Goal: Browse casually

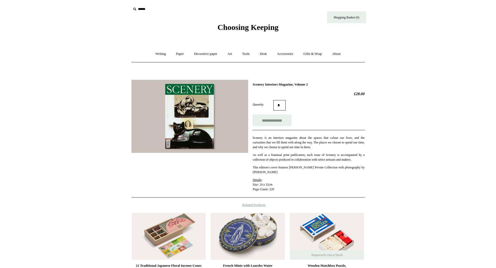
click at [236, 30] on span "Choosing Keeping" at bounding box center [247, 27] width 61 height 9
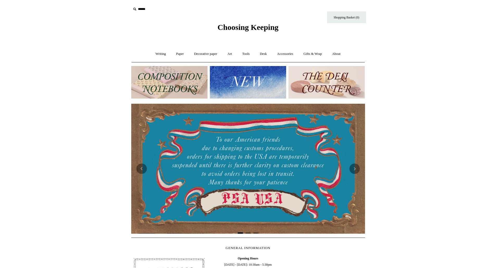
click at [243, 85] on img at bounding box center [248, 82] width 76 height 33
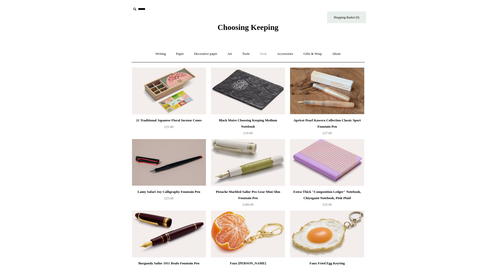
click at [269, 54] on link "Desk +" at bounding box center [263, 54] width 16 height 14
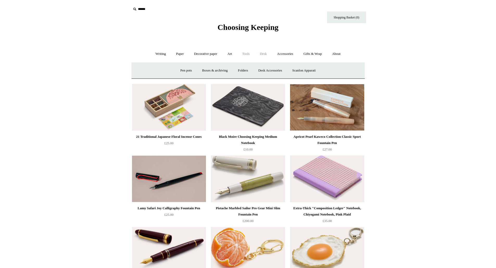
click at [246, 55] on link "Tools +" at bounding box center [245, 54] width 17 height 14
click at [156, 53] on link "Writing +" at bounding box center [161, 54] width 20 height 14
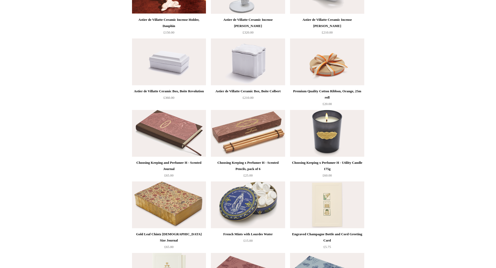
scroll to position [677, 0]
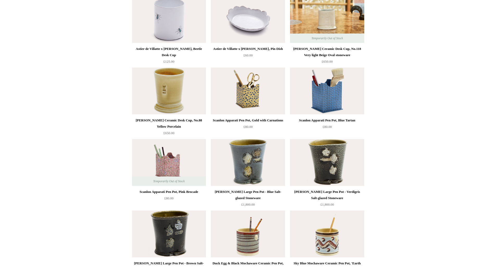
scroll to position [729, 0]
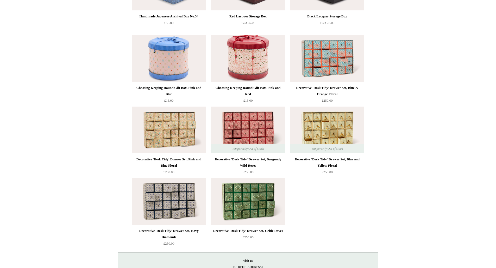
scroll to position [743, 0]
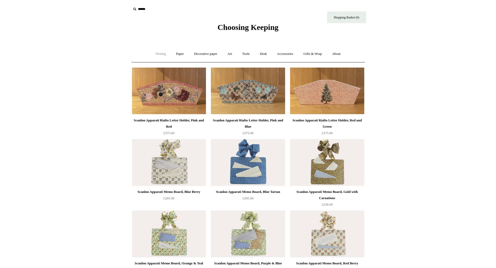
click at [162, 56] on link "Writing +" at bounding box center [161, 54] width 20 height 14
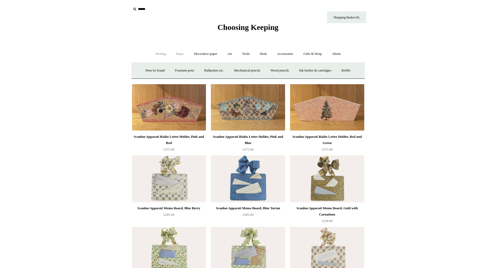
click at [174, 55] on link "Paper +" at bounding box center [179, 54] width 17 height 14
click at [178, 69] on link "Notebooks +" at bounding box center [175, 71] width 24 height 14
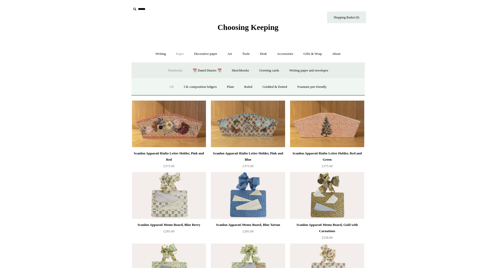
click at [172, 87] on link "All" at bounding box center [172, 87] width 14 height 14
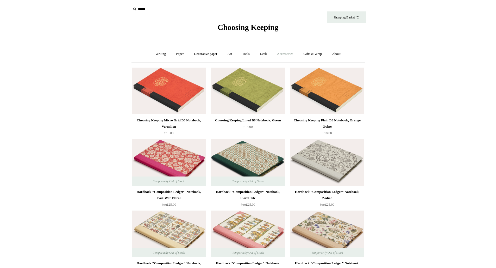
click at [288, 55] on link "Accessories +" at bounding box center [285, 54] width 26 height 14
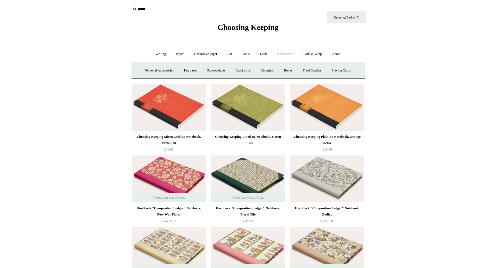
click at [278, 54] on link "Accessories -" at bounding box center [285, 54] width 26 height 14
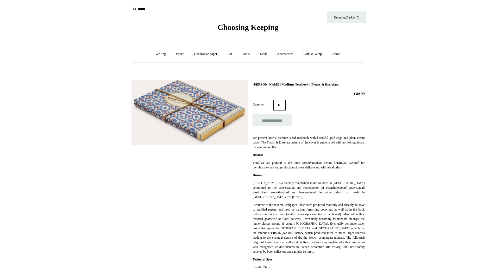
click at [223, 111] on img at bounding box center [189, 112] width 117 height 65
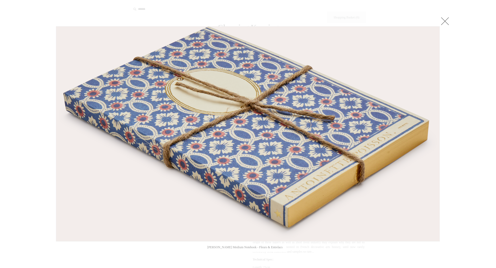
click at [452, 20] on div at bounding box center [248, 250] width 496 height 501
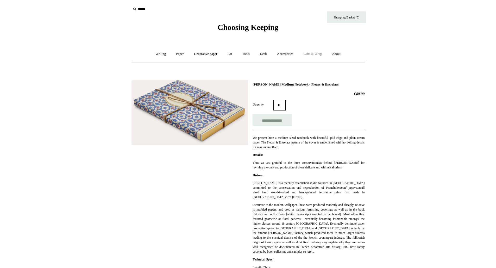
click at [304, 54] on link "Gifts & Wrap +" at bounding box center [313, 54] width 28 height 14
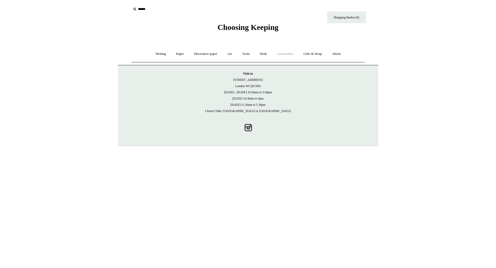
click at [291, 56] on link "Accessories +" at bounding box center [285, 54] width 26 height 14
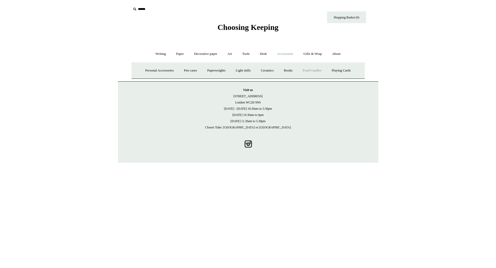
click at [318, 71] on link "Food Candles" at bounding box center [312, 71] width 28 height 14
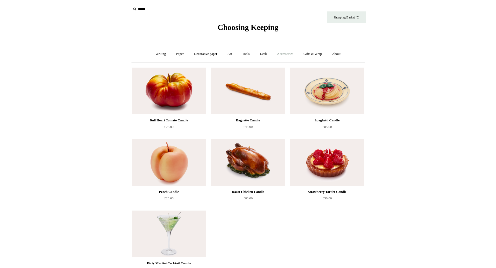
click at [282, 55] on link "Accessories +" at bounding box center [285, 54] width 26 height 14
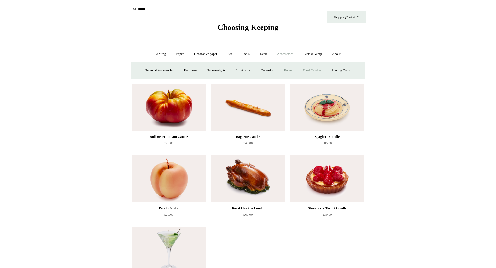
click at [294, 73] on link "Books" at bounding box center [288, 71] width 18 height 14
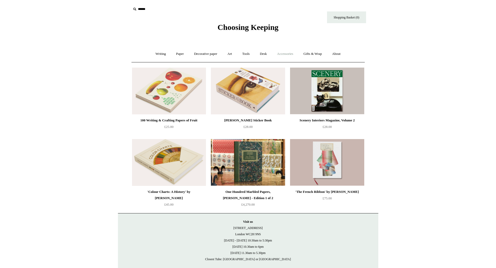
click at [284, 56] on link "Accessories +" at bounding box center [285, 54] width 26 height 14
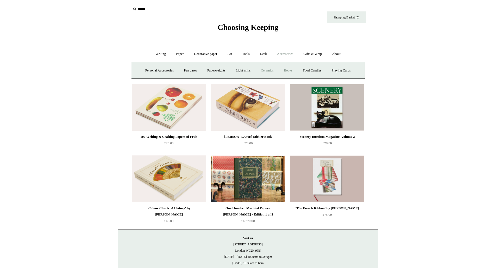
click at [270, 72] on link "Ceramics +" at bounding box center [267, 71] width 22 height 14
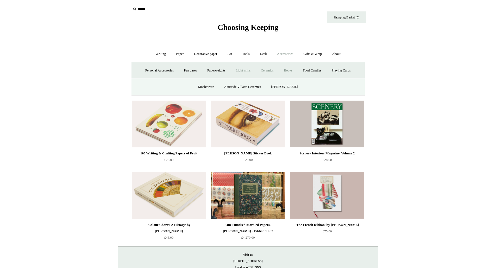
click at [243, 71] on link "Light mills" at bounding box center [243, 71] width 24 height 14
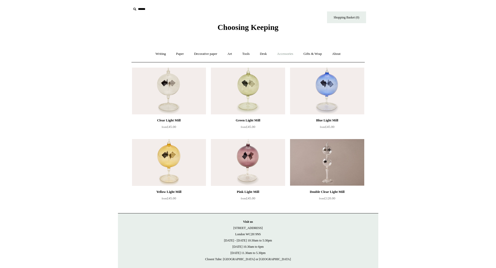
click at [292, 54] on link "Accessories +" at bounding box center [285, 54] width 26 height 14
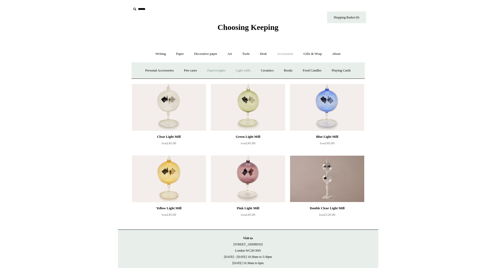
click at [213, 71] on link "Paperweights +" at bounding box center [217, 71] width 28 height 14
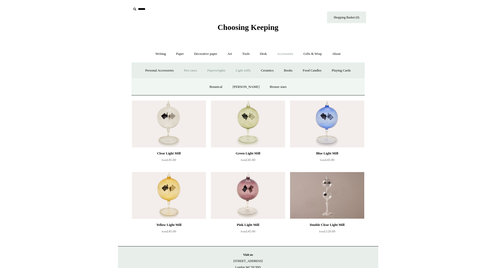
click at [189, 72] on link "Pen cases" at bounding box center [190, 71] width 22 height 14
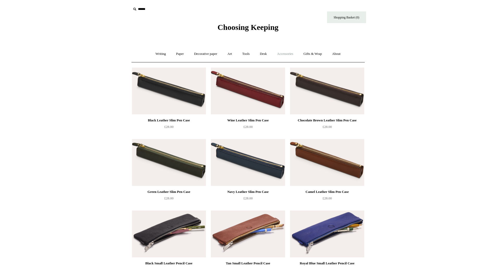
click at [291, 56] on link "Accessories +" at bounding box center [285, 54] width 26 height 14
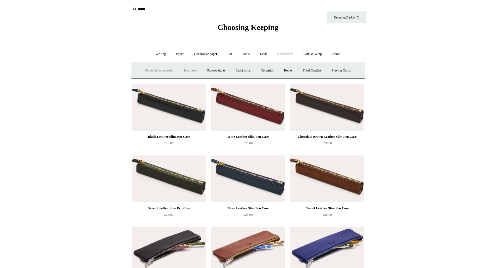
click at [156, 71] on link "Personal Accessories +" at bounding box center [160, 71] width 38 height 14
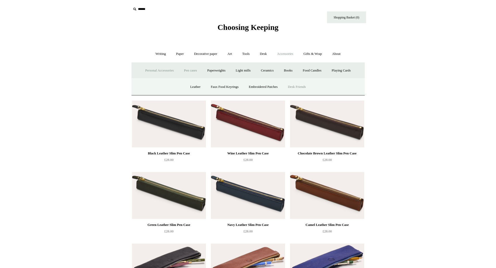
click at [309, 88] on link "Desk Friends" at bounding box center [296, 87] width 27 height 14
